Goal: Navigation & Orientation: Understand site structure

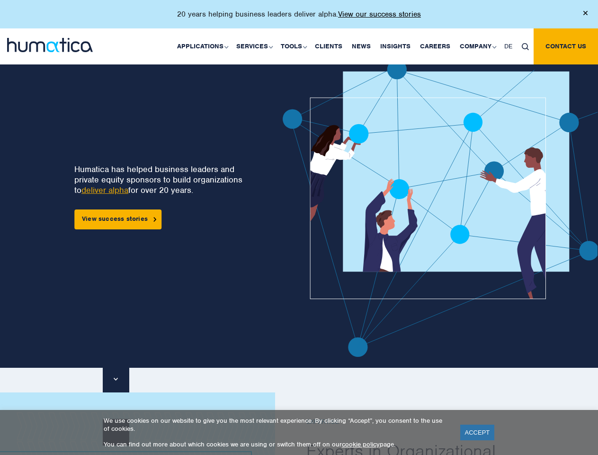
click at [299, 18] on p "20 years helping business leaders deliver alpha. View our success stories" at bounding box center [299, 13] width 244 height 9
click at [205, 46] on link "Applications" at bounding box center [201, 46] width 59 height 36
click at [256, 46] on link "Services" at bounding box center [254, 46] width 45 height 36
click at [295, 46] on link "Tools" at bounding box center [293, 46] width 34 height 36
click at [478, 46] on link "Company" at bounding box center [477, 46] width 45 height 36
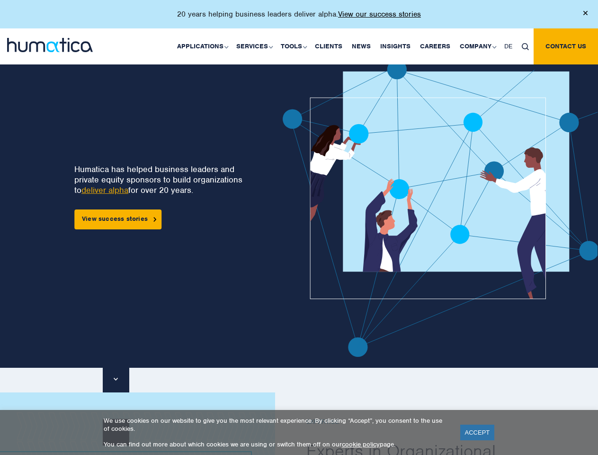
click at [526, 46] on img at bounding box center [525, 46] width 7 height 7
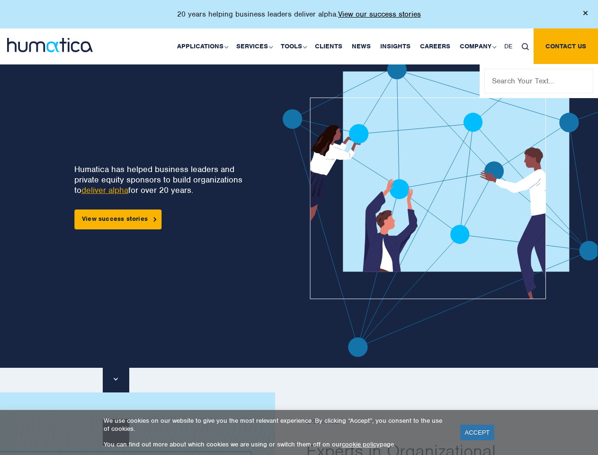
click at [317, 208] on img at bounding box center [468, 208] width 370 height 297
click at [478, 432] on link "ACCEPT" at bounding box center [478, 433] width 35 height 16
